Goal: Task Accomplishment & Management: Complete application form

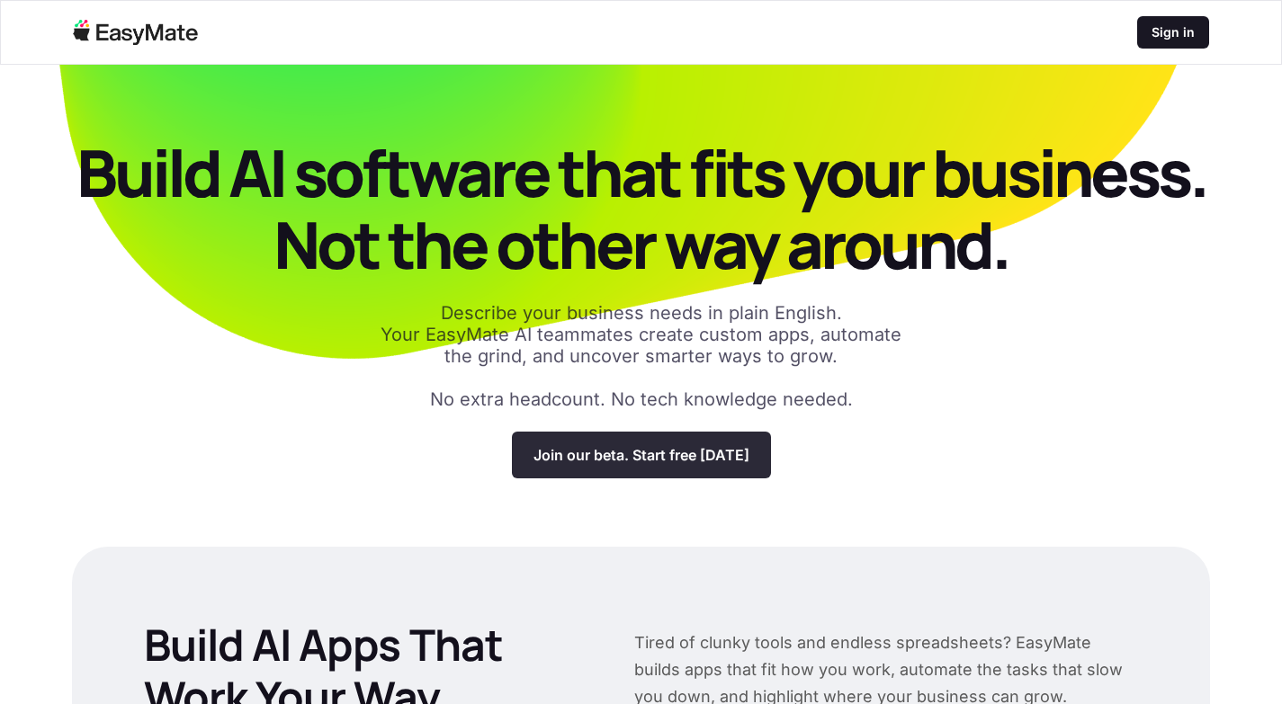
click at [603, 451] on p "Join our beta. Start free today" at bounding box center [642, 455] width 216 height 18
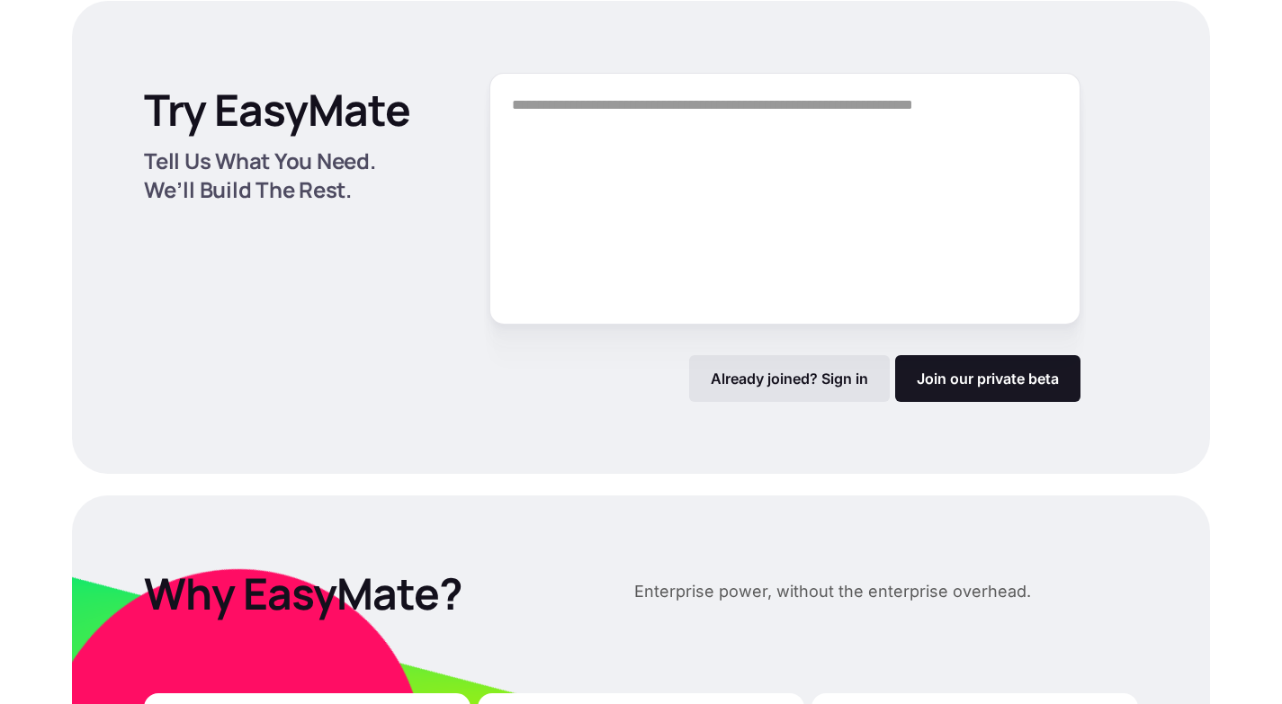
scroll to position [2392, 0]
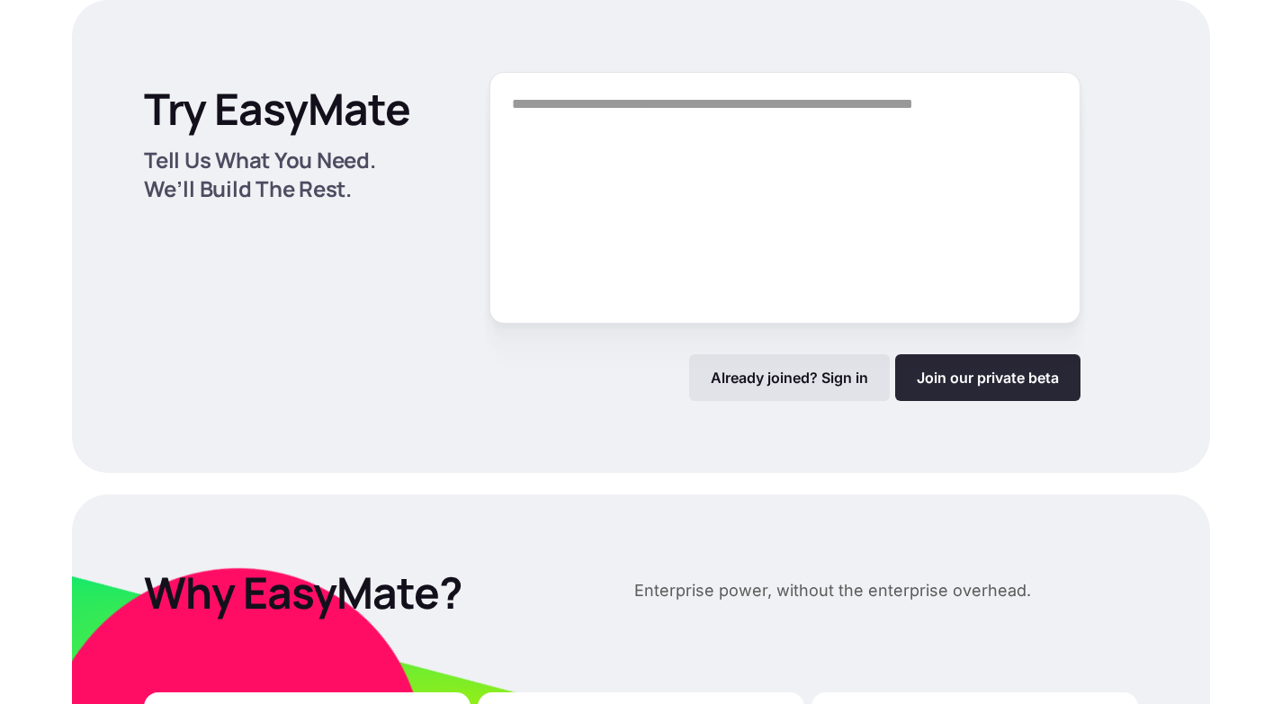
click at [975, 375] on link "Join our private beta" at bounding box center [987, 377] width 185 height 47
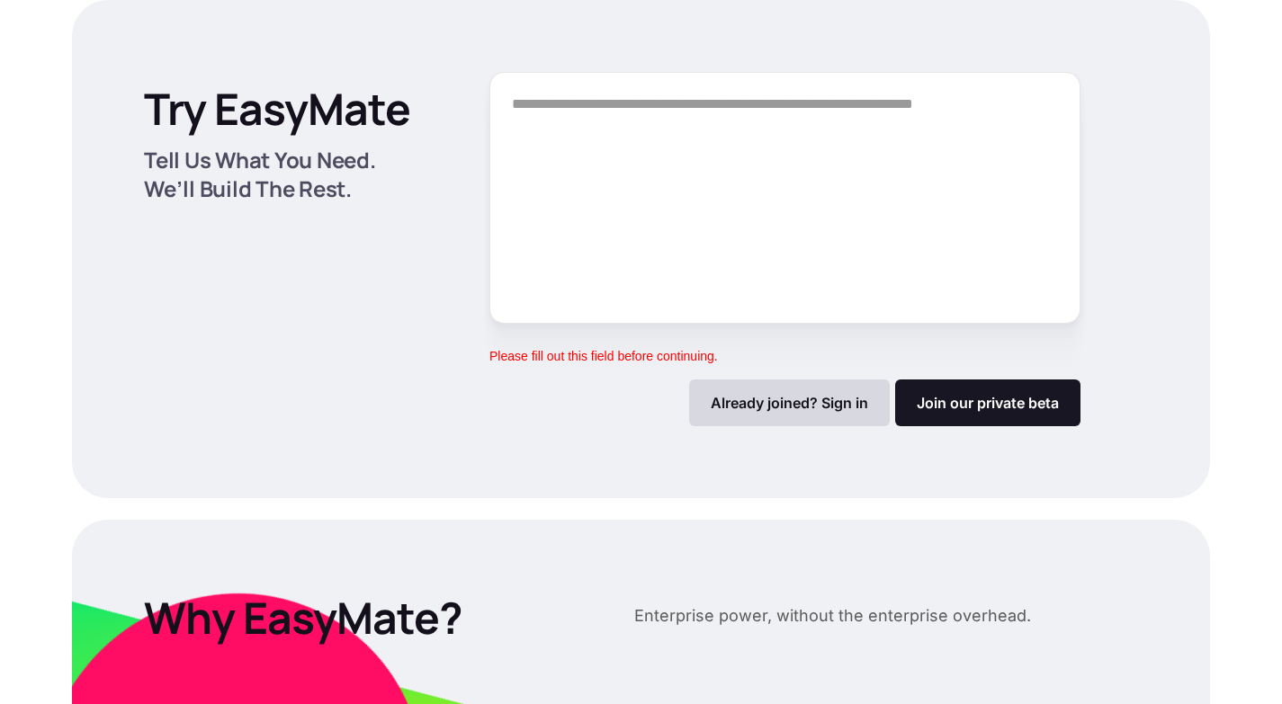
click at [836, 392] on div "Already joined? Sign in" at bounding box center [789, 403] width 201 height 47
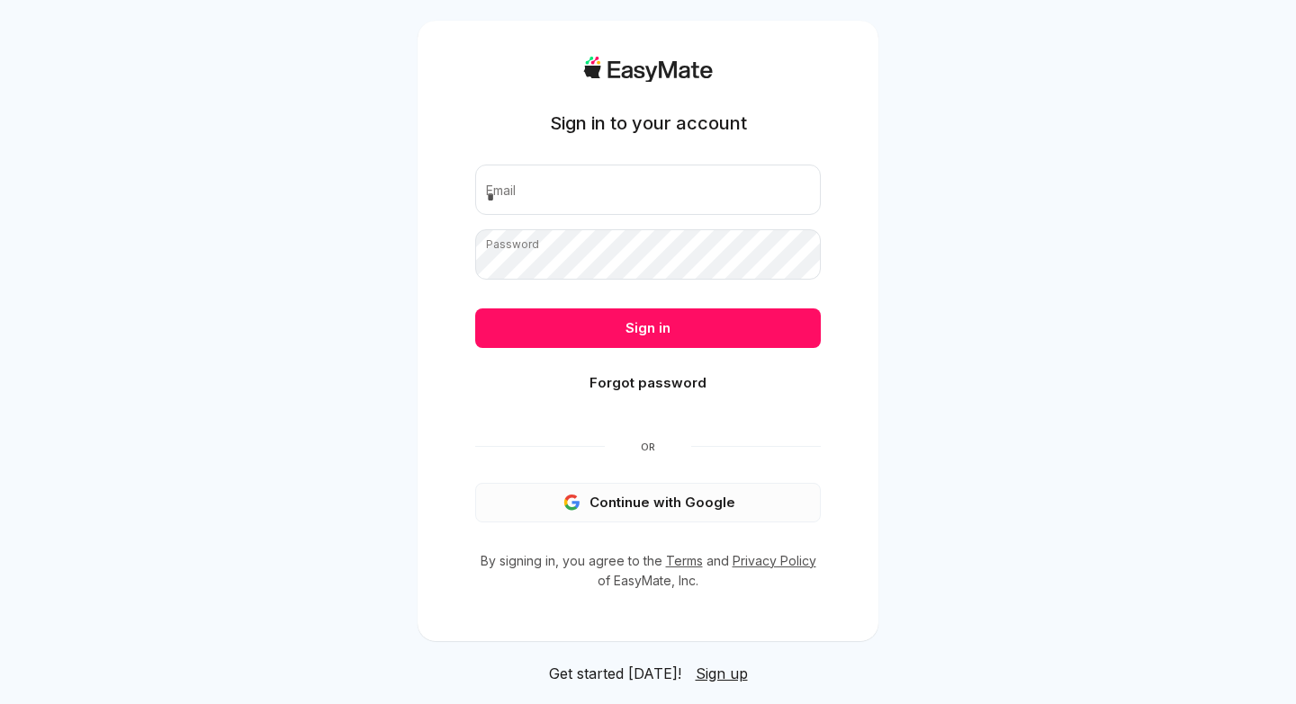
click at [704, 498] on button "Continue with Google" at bounding box center [647, 503] width 345 height 40
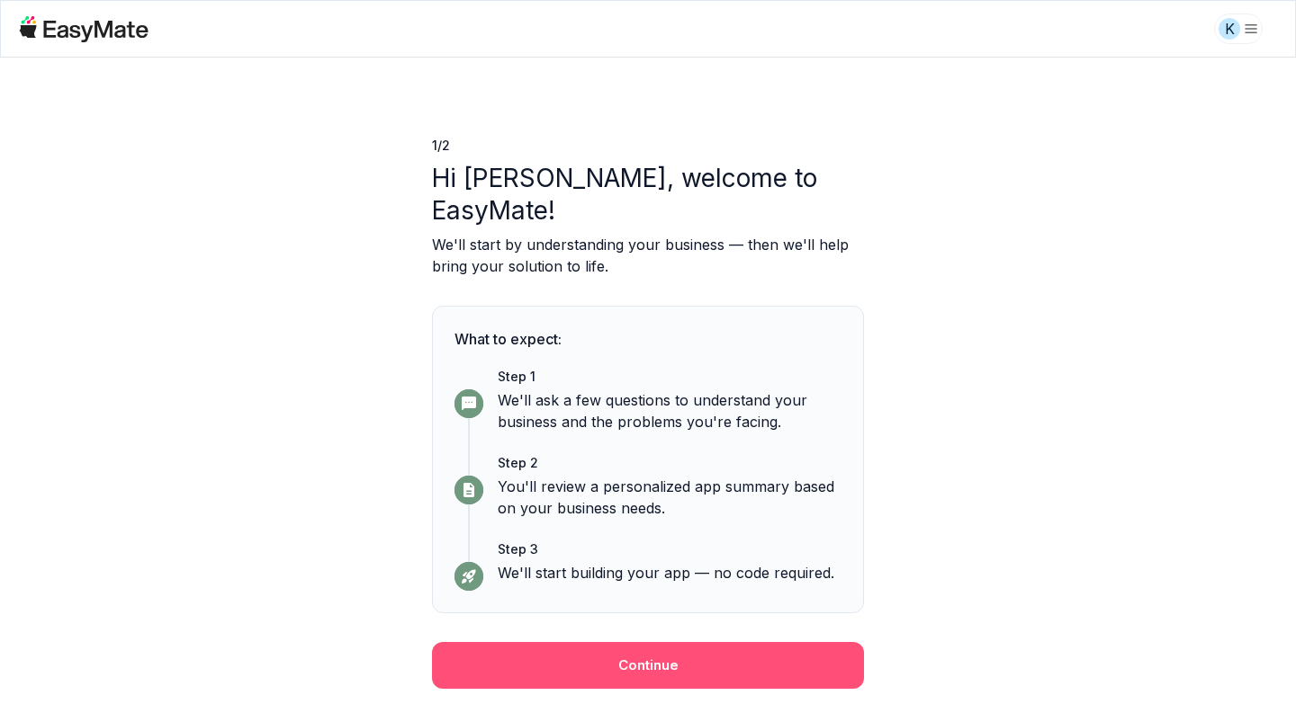
click at [712, 659] on button "Continue" at bounding box center [648, 665] width 432 height 47
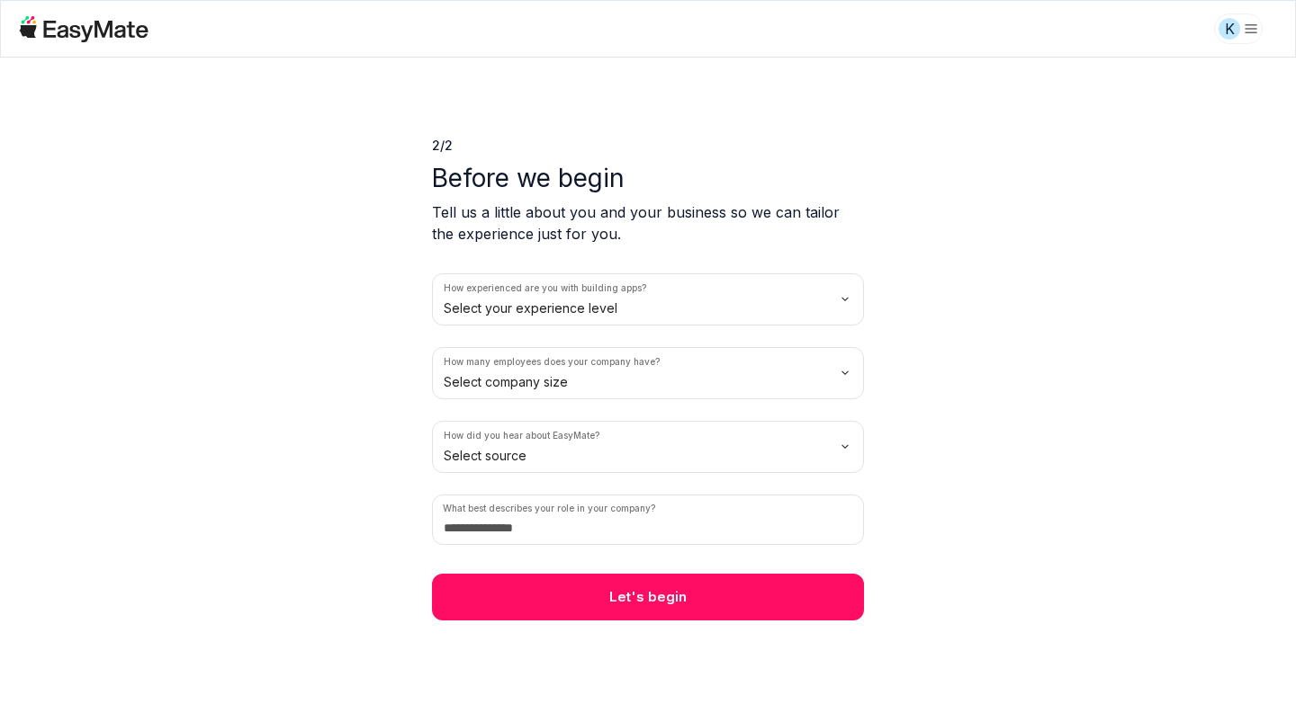
click at [712, 659] on div "2 / 2 Before we begin Tell us a little about you and your business so we can ta…" at bounding box center [648, 381] width 1296 height 647
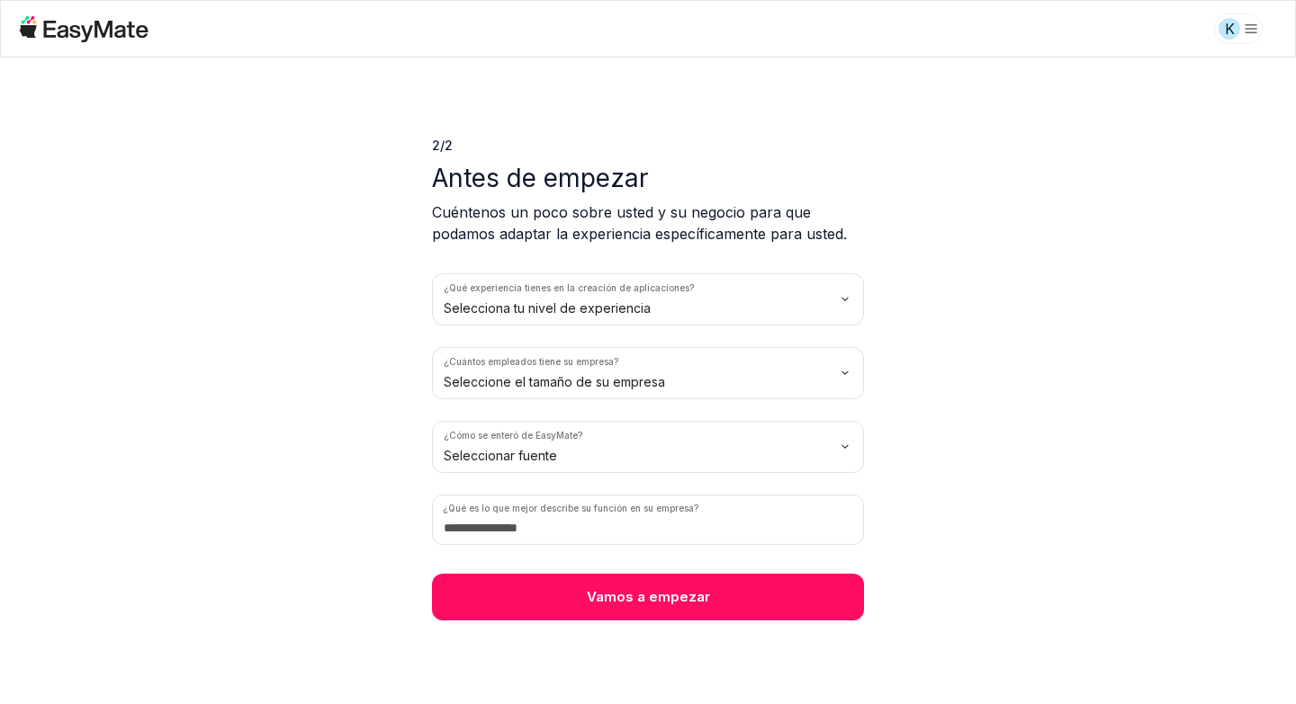
click at [845, 300] on html "K 2 / 2 Antes de empezar Cuéntenos un poco sobre usted y su negocio para que po…" at bounding box center [648, 352] width 1296 height 704
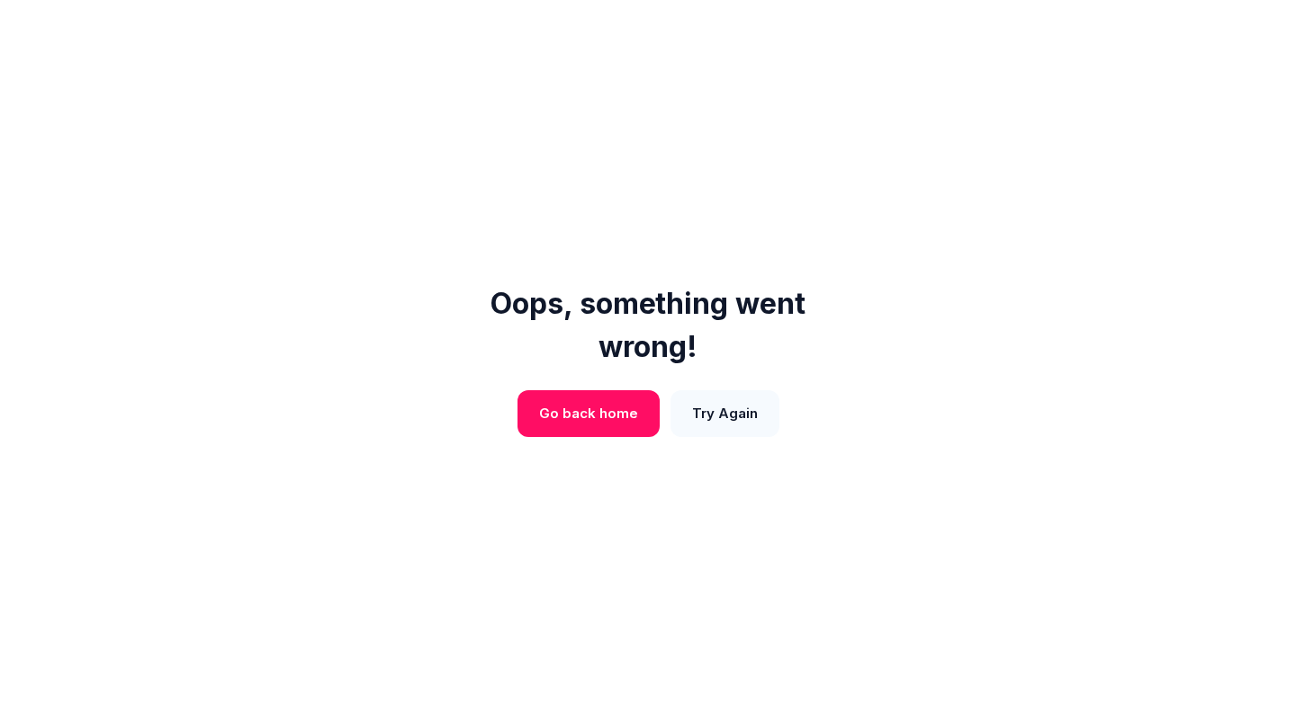
click at [708, 414] on button "Try Again" at bounding box center [724, 413] width 109 height 47
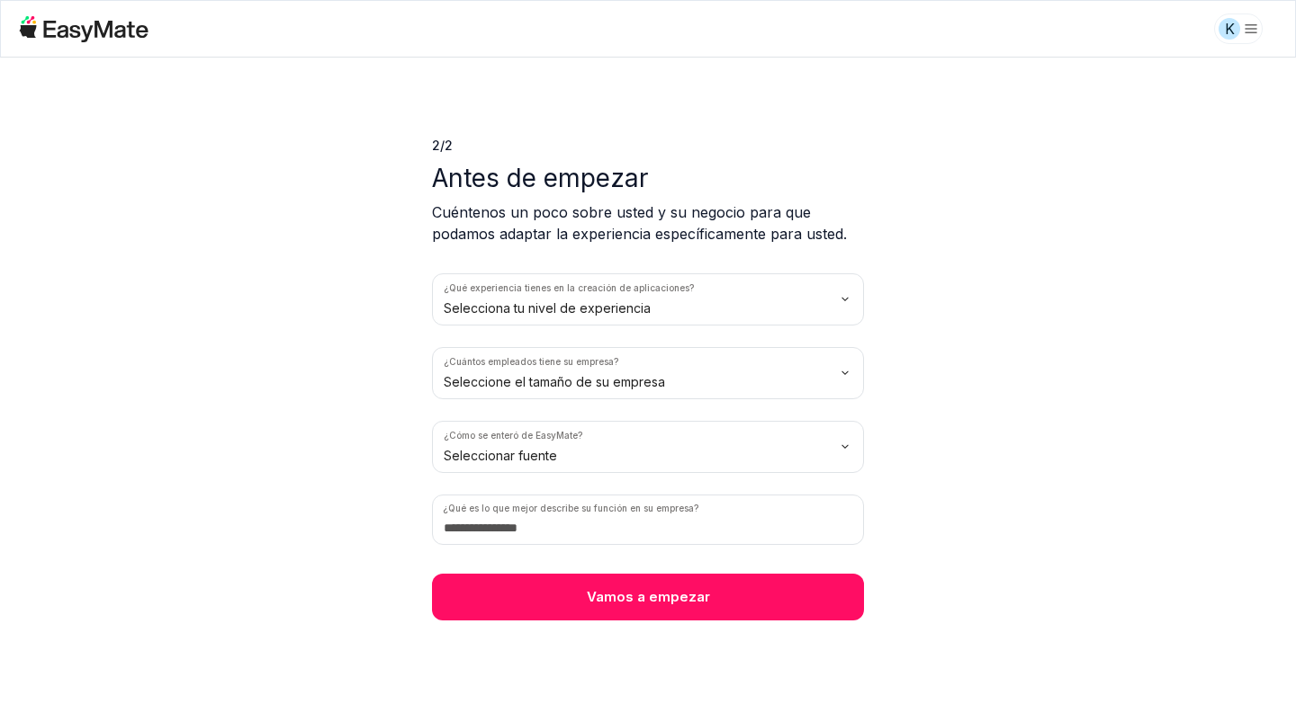
click at [714, 292] on html "K 2 / 2 Antes de empezar Cuéntenos un poco sobre usted y su negocio para que po…" at bounding box center [648, 352] width 1296 height 704
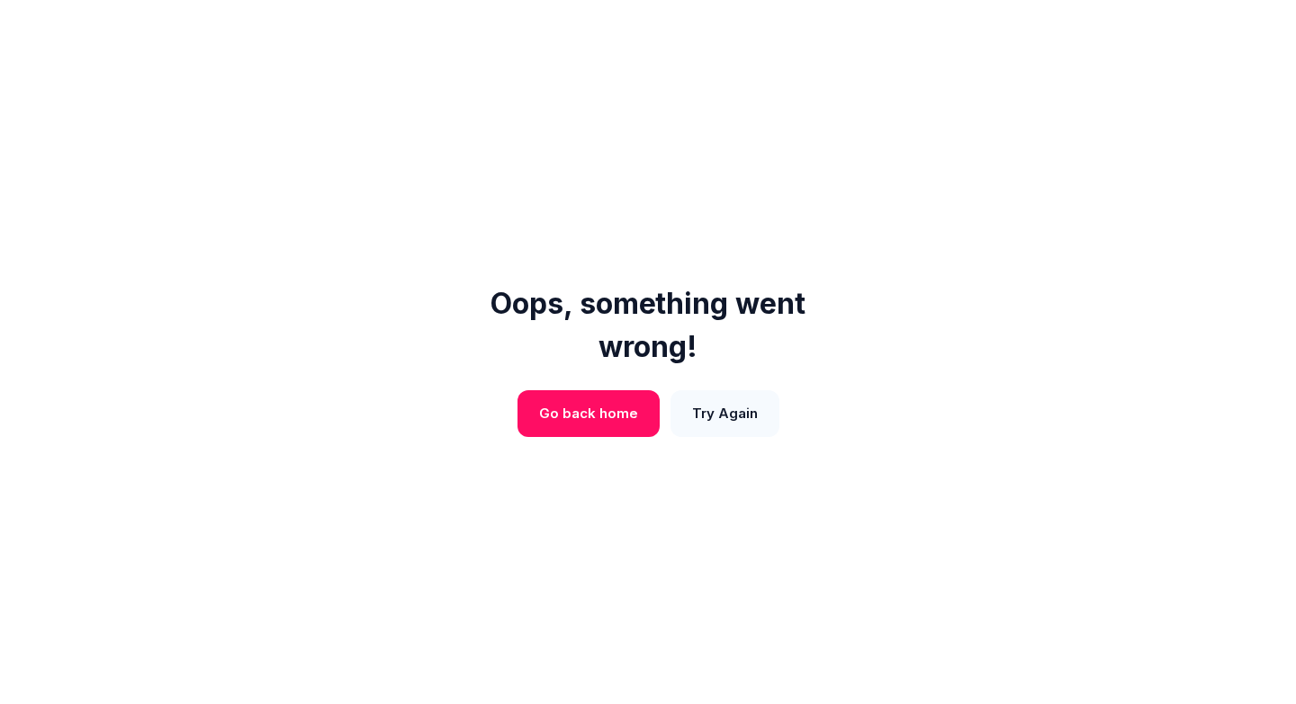
click at [713, 417] on button "Try Again" at bounding box center [724, 413] width 109 height 47
